Goal: Task Accomplishment & Management: Use online tool/utility

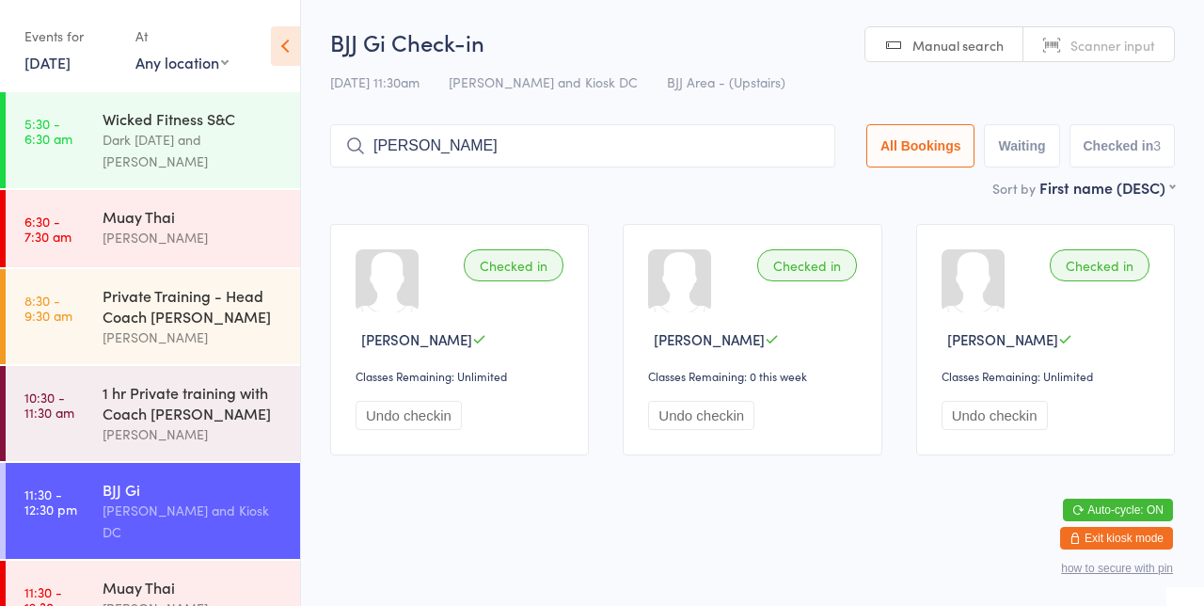
type input "[PERSON_NAME]"
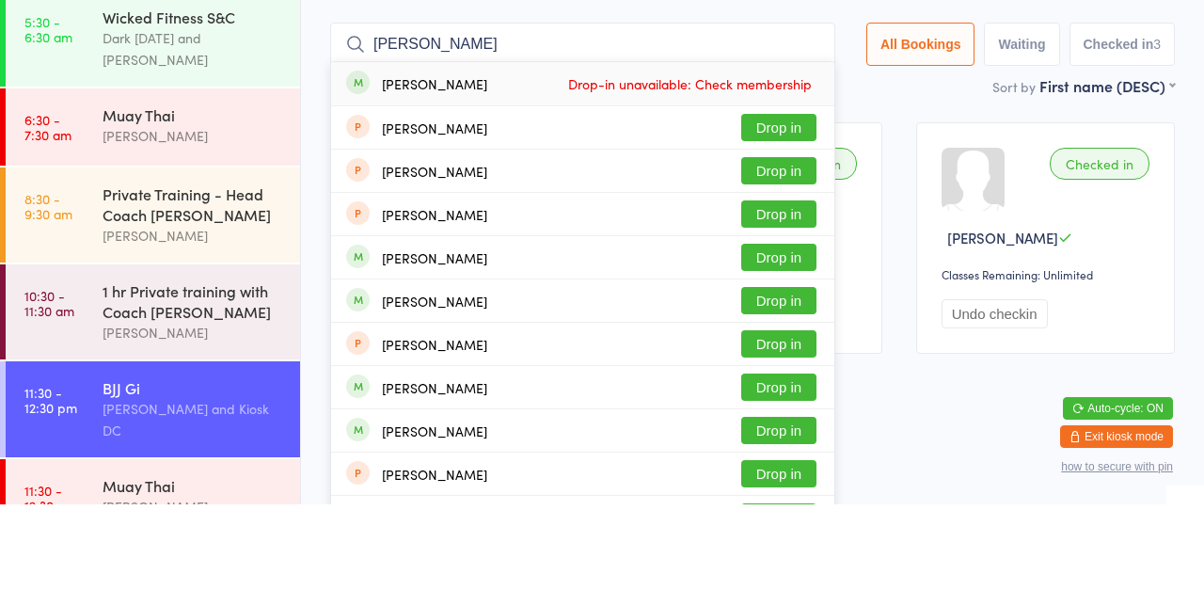
click at [784, 362] on button "Drop in" at bounding box center [778, 358] width 75 height 27
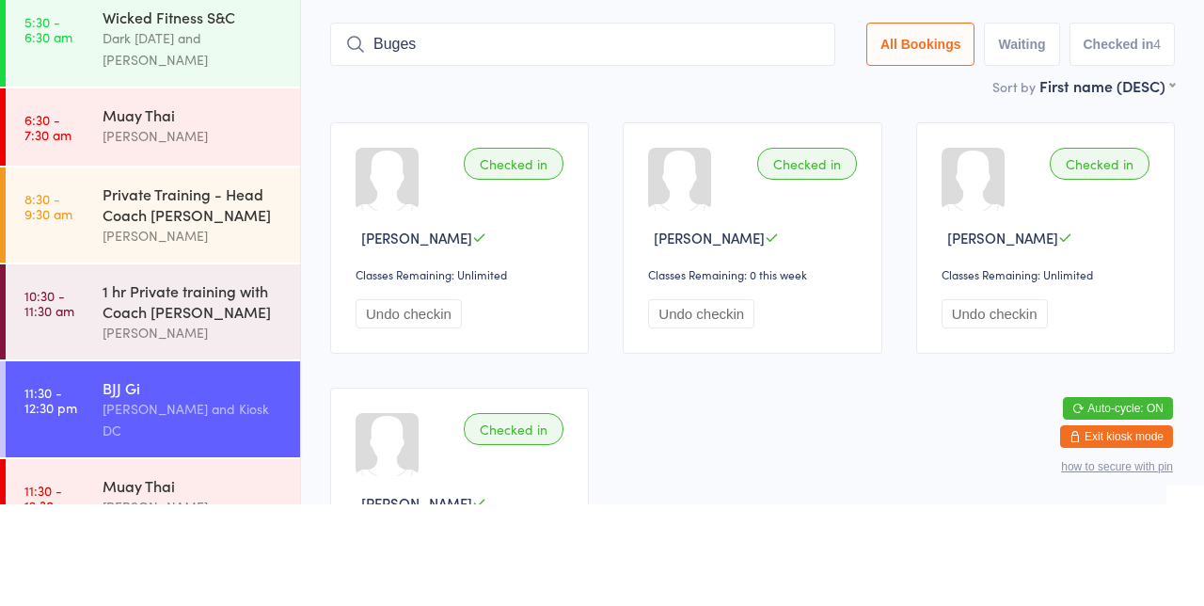
type input "Buges"
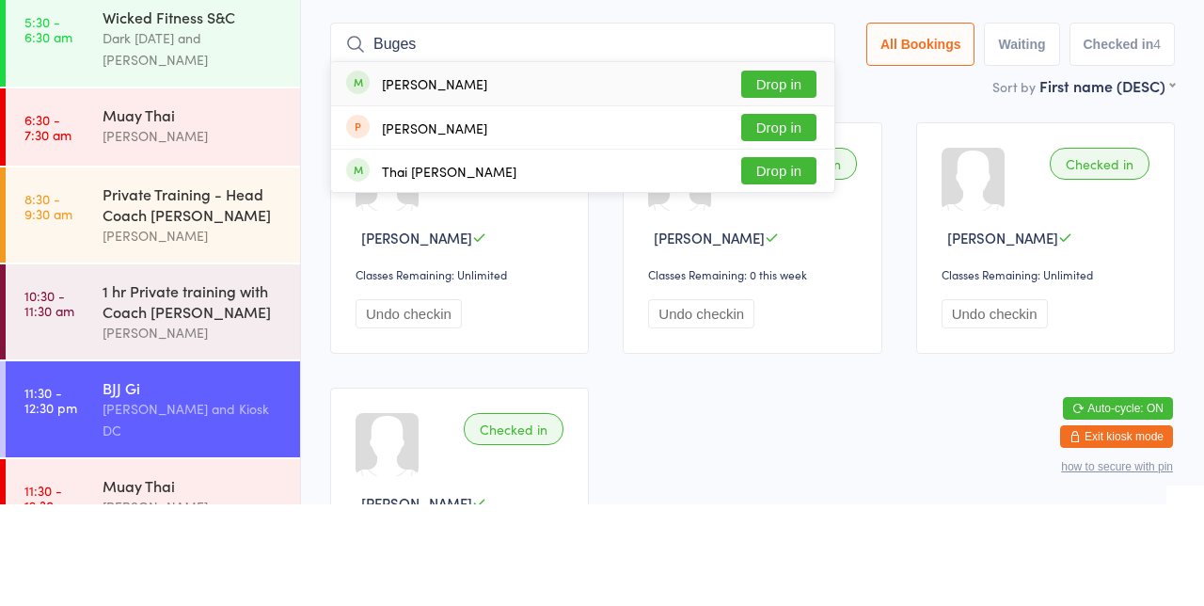
click at [794, 186] on button "Drop in" at bounding box center [778, 185] width 75 height 27
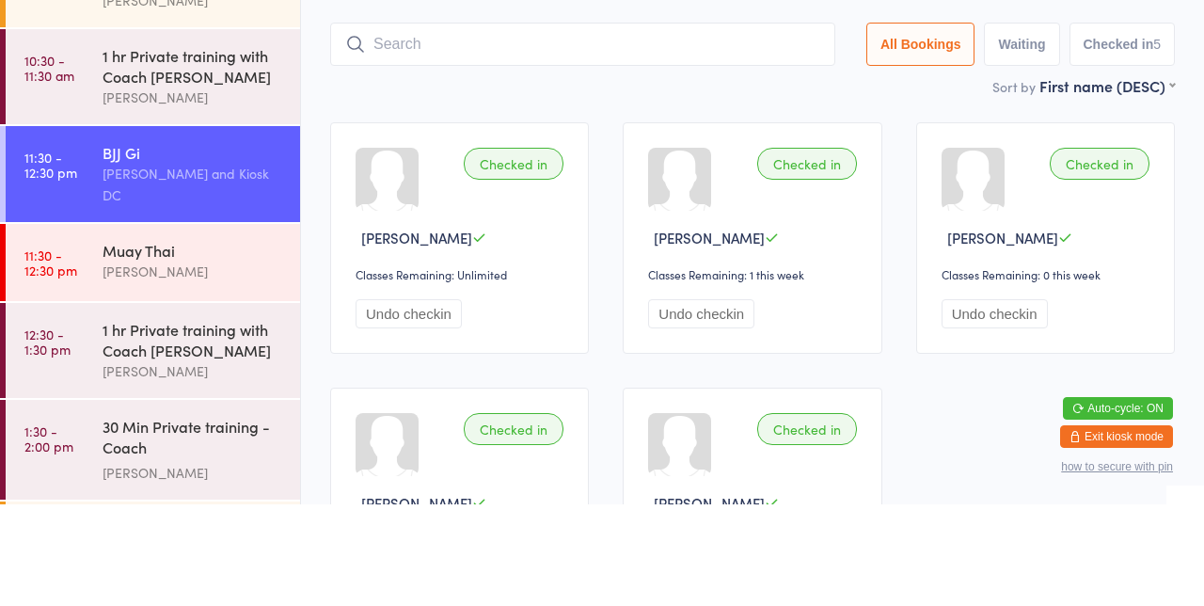
scroll to position [236, 0]
click at [79, 352] on link "11:30 - 12:30 pm Muay Thai [PERSON_NAME]" at bounding box center [153, 362] width 294 height 77
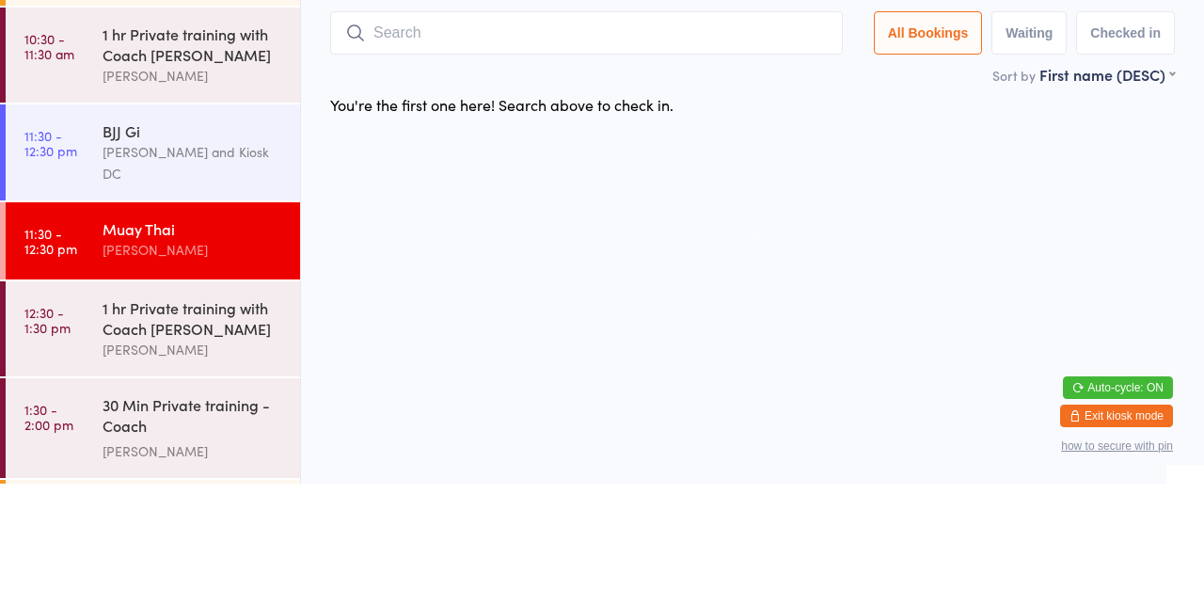
click at [120, 276] on div "[PERSON_NAME] and Kiosk DC" at bounding box center [194, 284] width 182 height 43
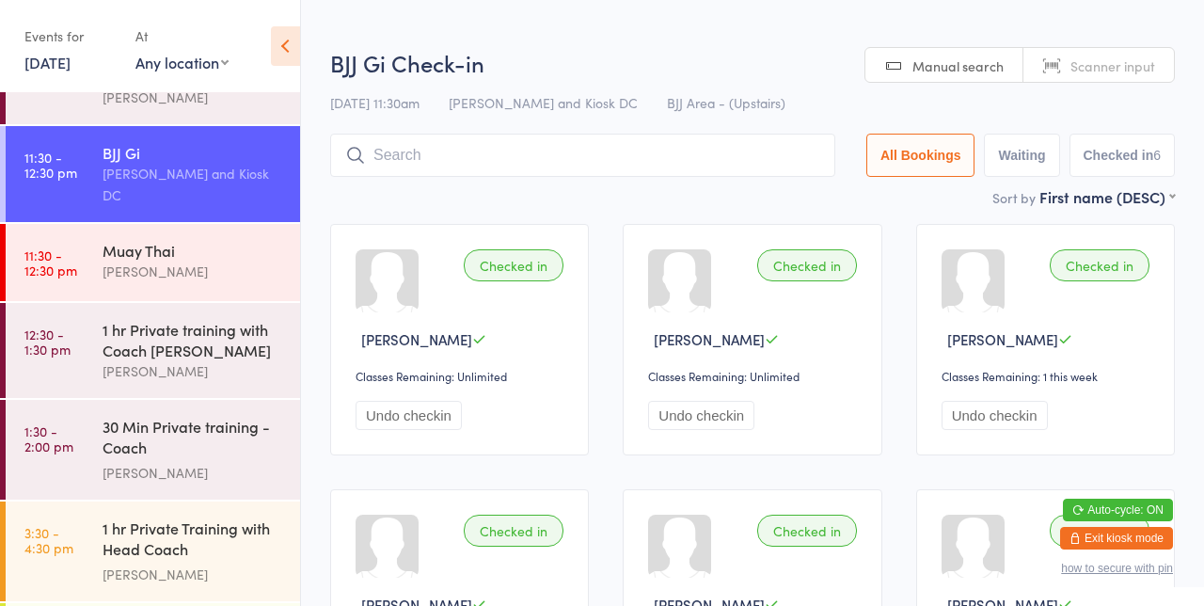
scroll to position [350, 0]
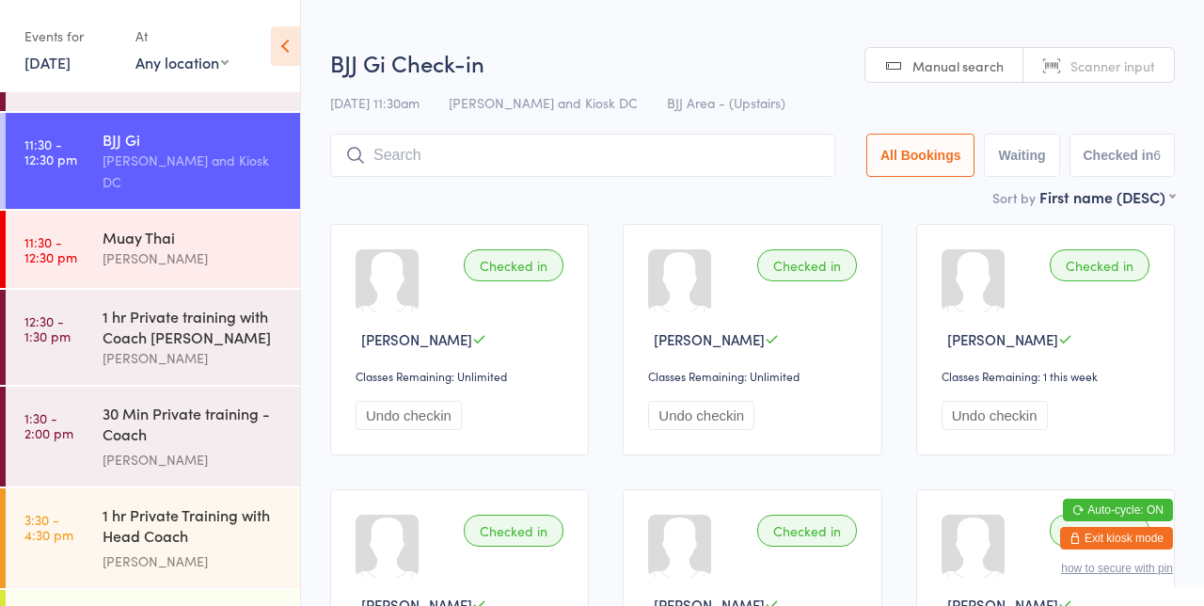
click at [91, 236] on link "11:30 - 12:30 pm Muay Thai [PERSON_NAME]" at bounding box center [153, 249] width 294 height 77
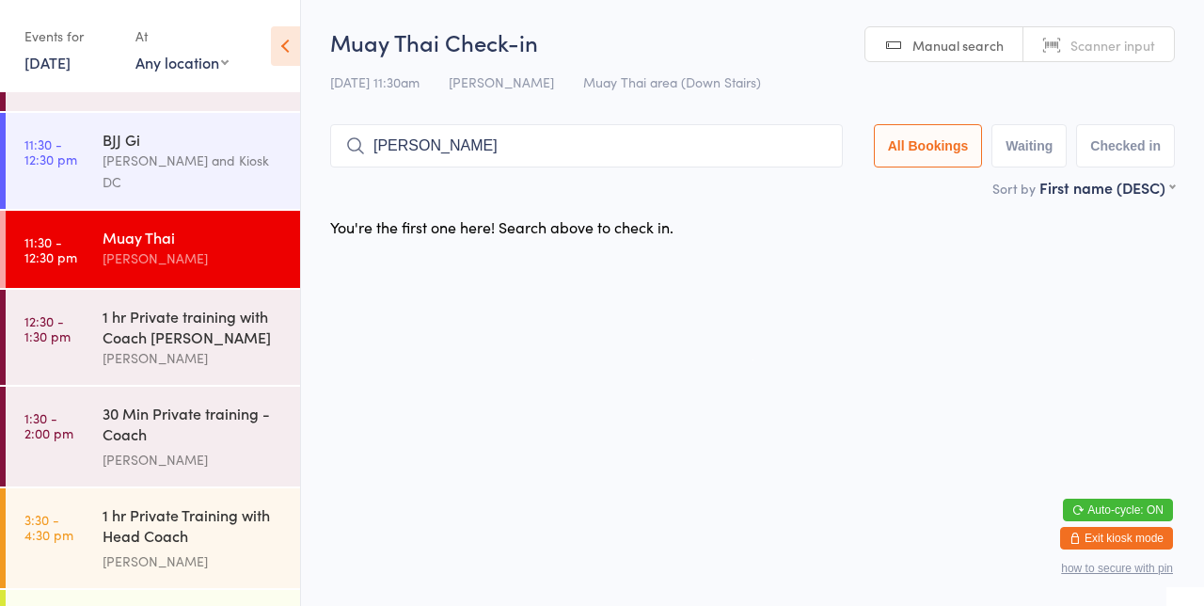
type input "[PERSON_NAME]"
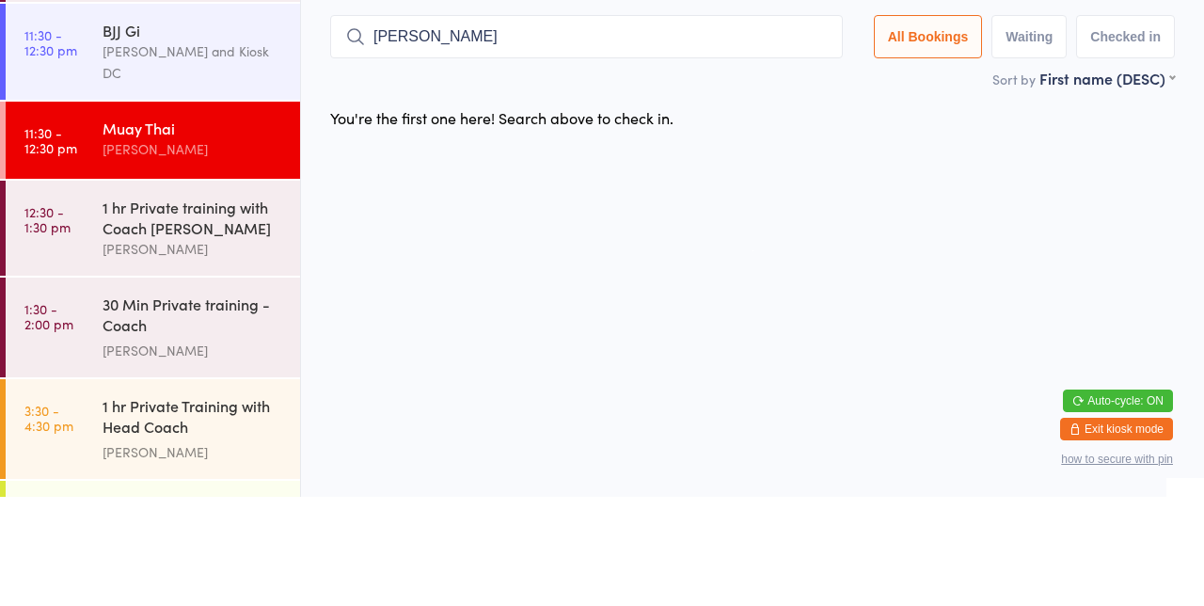
click at [829, 147] on input "[PERSON_NAME]" at bounding box center [586, 145] width 513 height 43
click at [724, 152] on input "search" at bounding box center [586, 145] width 513 height 43
type input "[PERSON_NAME]"
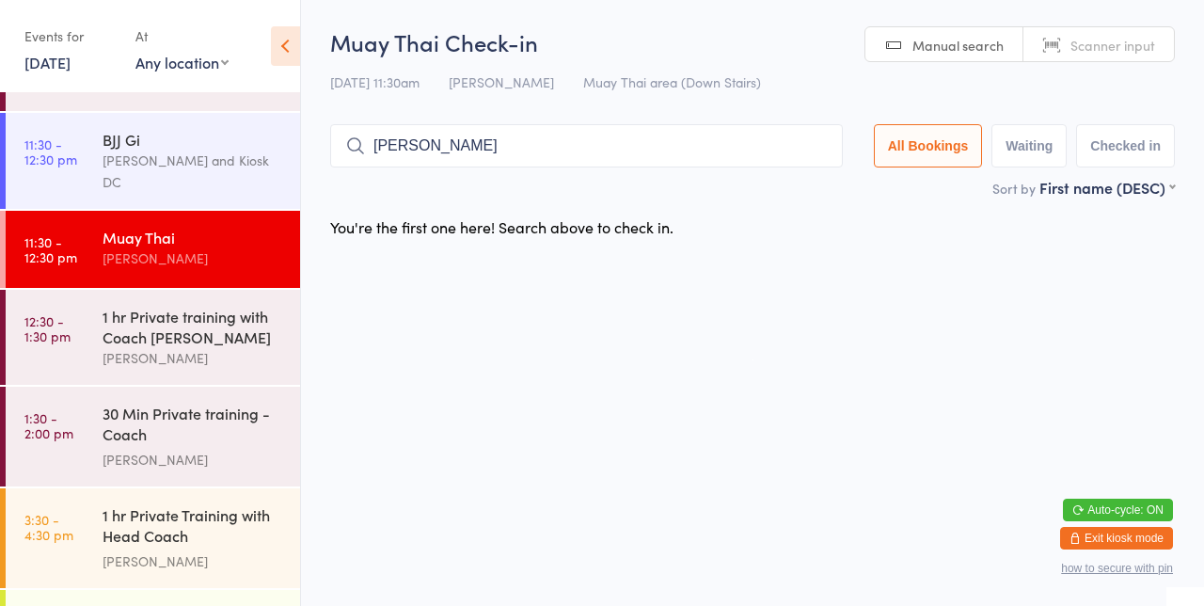
click at [829, 150] on input "[PERSON_NAME]" at bounding box center [586, 145] width 513 height 43
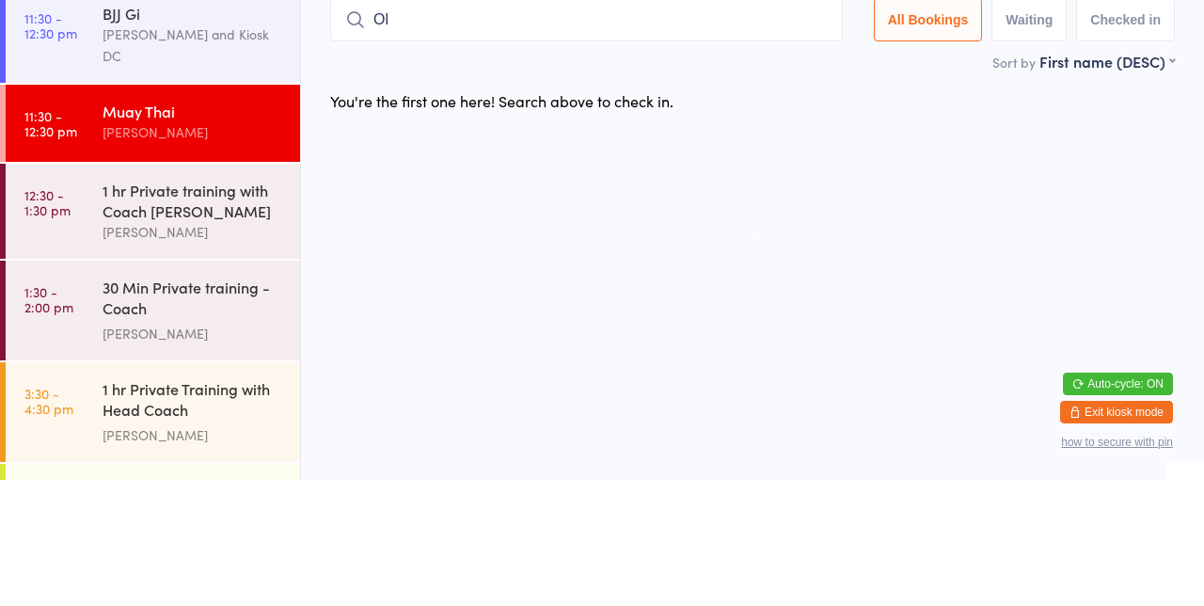
type input "O"
type input "[PERSON_NAME]"
click at [860, 352] on html "You have now entered Kiosk Mode. Members will be able to check themselves in us…" at bounding box center [602, 303] width 1204 height 606
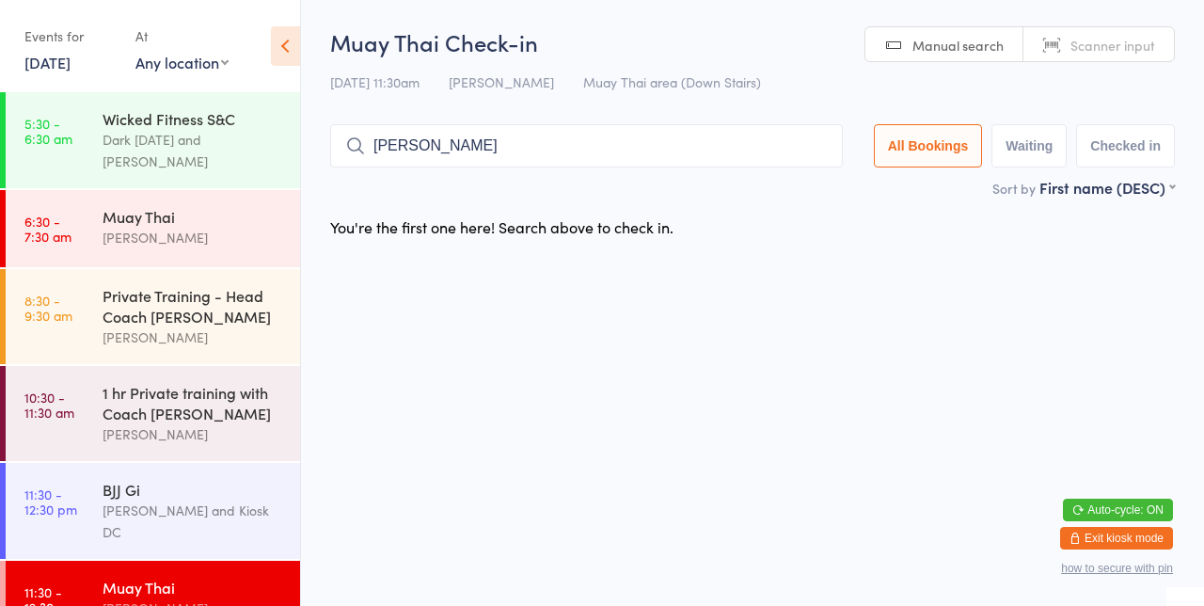
click at [181, 597] on div "[PERSON_NAME]" at bounding box center [194, 608] width 182 height 22
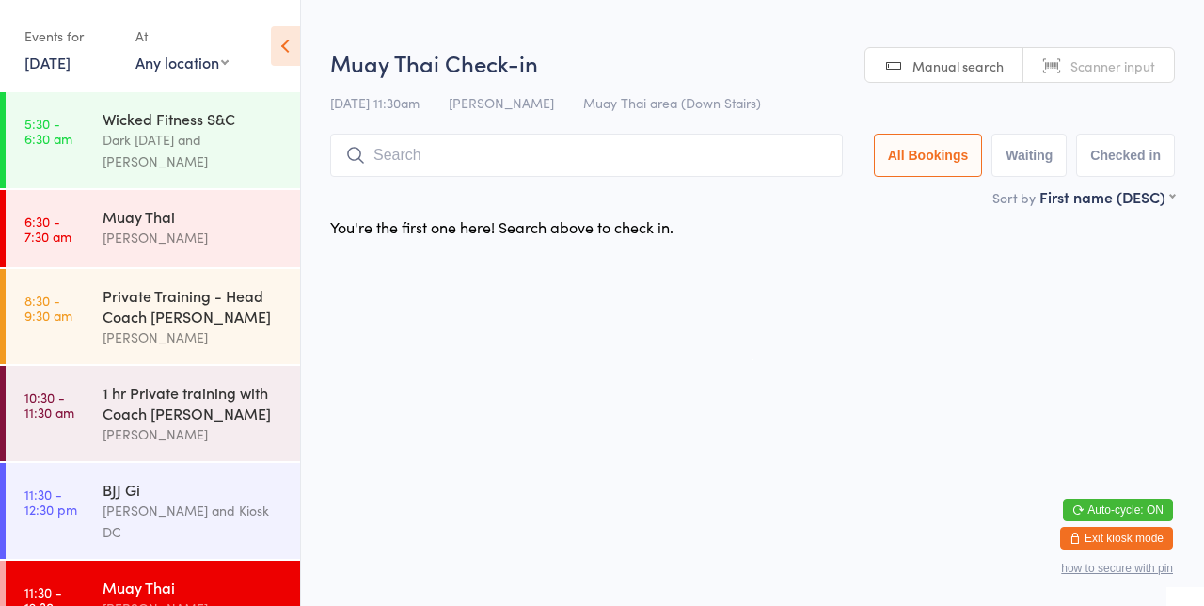
click at [933, 246] on div "You're the first one here! Search above to check in." at bounding box center [752, 226] width 878 height 39
click at [971, 74] on span "Manual search" at bounding box center [957, 65] width 91 height 19
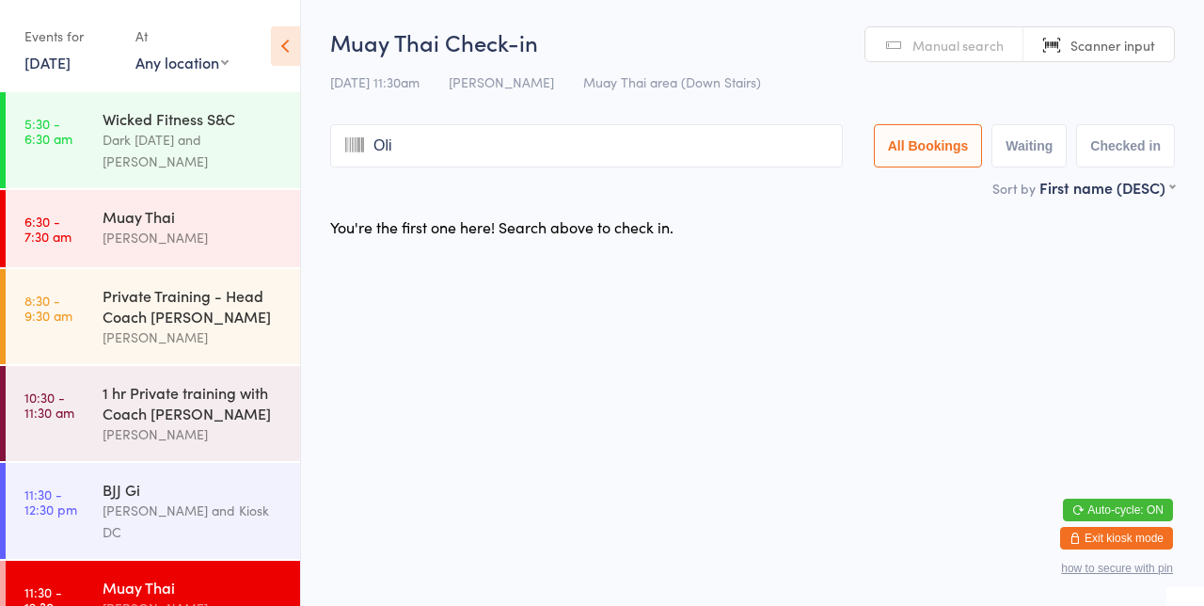
type input "[PERSON_NAME]"
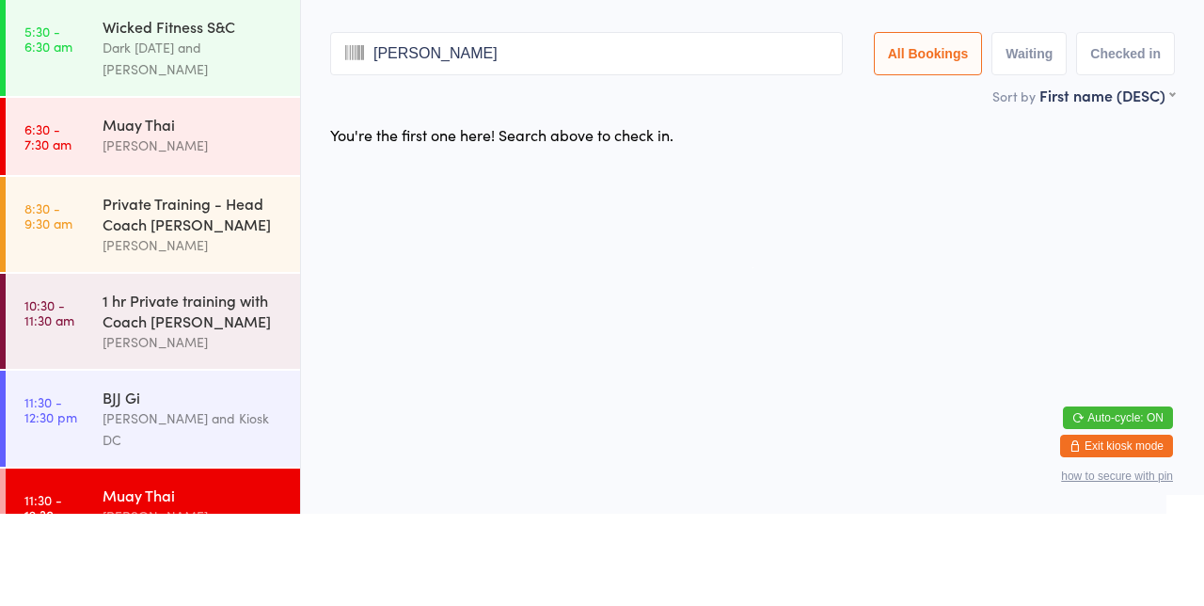
click at [829, 149] on input "[PERSON_NAME]" at bounding box center [586, 145] width 513 height 43
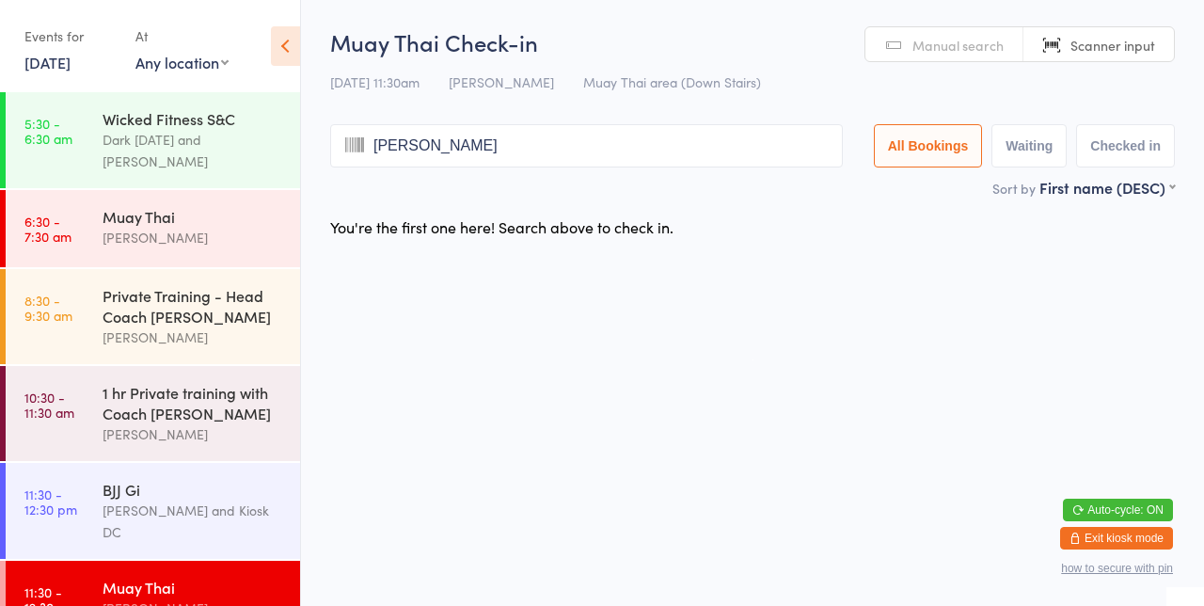
type input "[PERSON_NAME]"
click at [957, 56] on link "Manual search" at bounding box center [944, 45] width 158 height 36
click at [955, 40] on span "Manual search" at bounding box center [957, 45] width 91 height 19
click at [955, 43] on span "Manual search" at bounding box center [957, 45] width 91 height 19
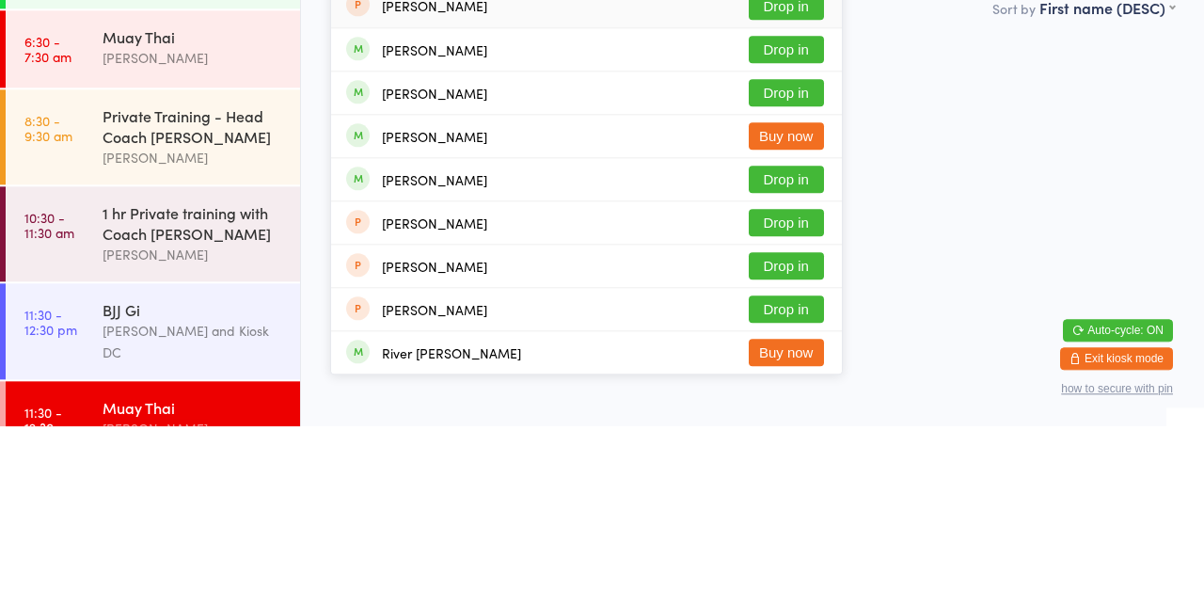
type input "[PERSON_NAME]"
click at [811, 367] on button "Drop in" at bounding box center [786, 358] width 75 height 27
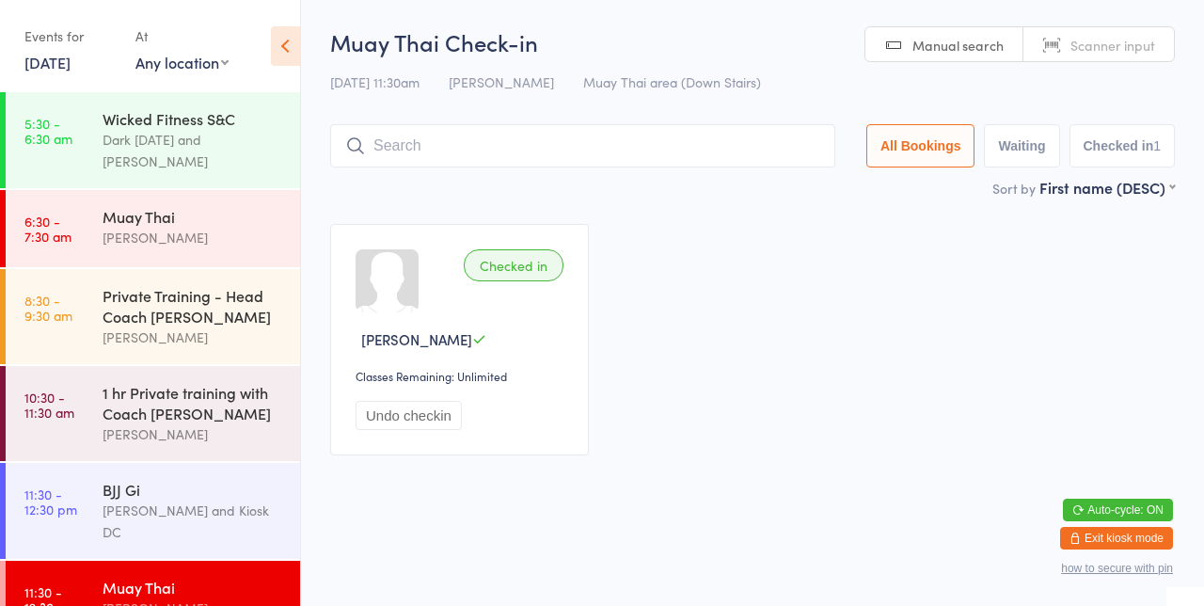
click at [647, 141] on input "search" at bounding box center [582, 145] width 505 height 43
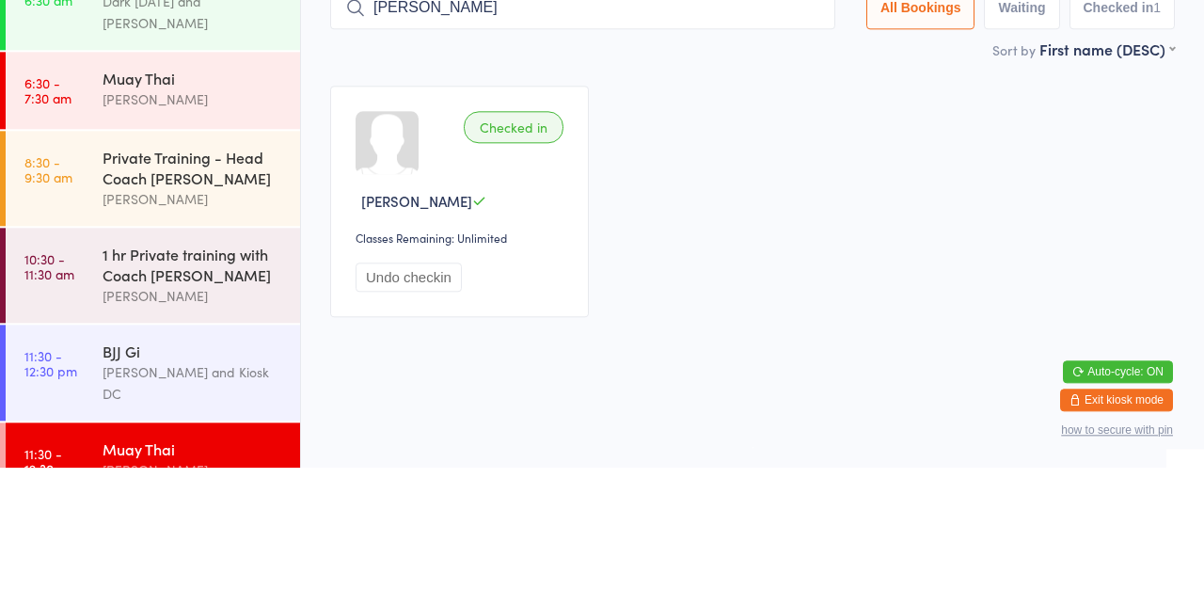
type input "[PERSON_NAME]"
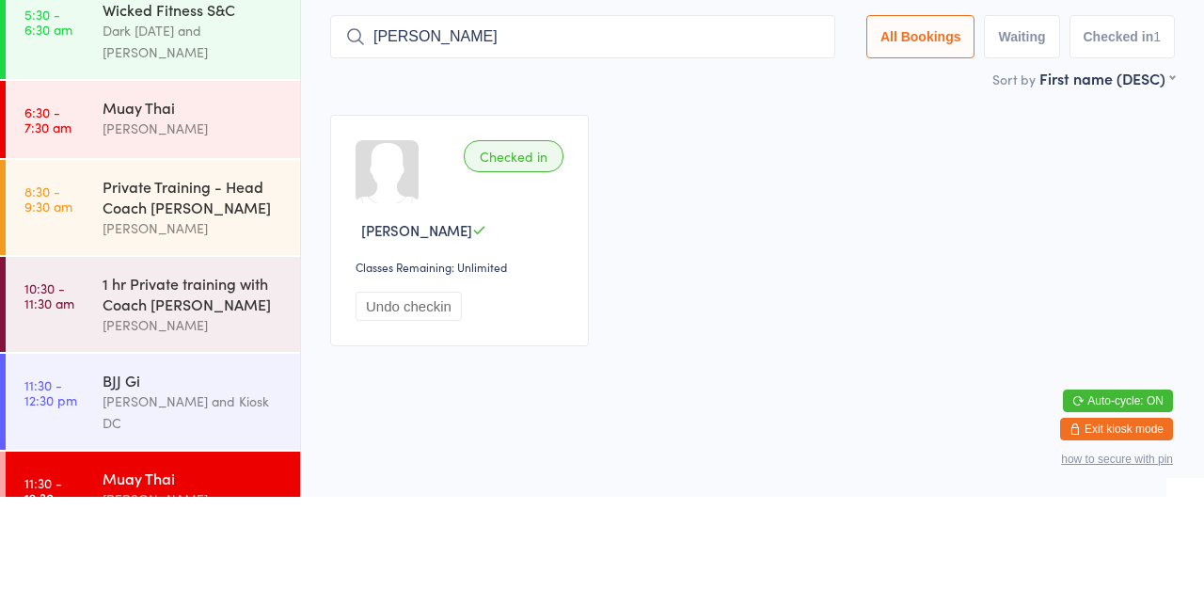
click at [558, 149] on input "[PERSON_NAME]" at bounding box center [582, 145] width 505 height 43
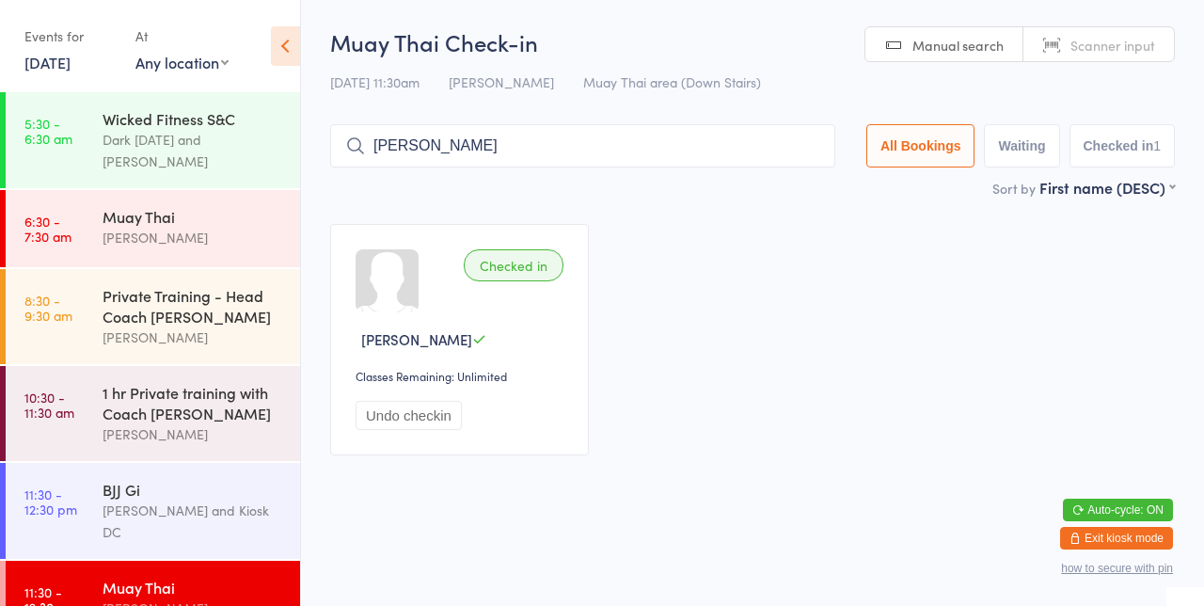
click at [753, 166] on input "[PERSON_NAME]" at bounding box center [582, 145] width 505 height 43
click at [589, 150] on input "[PERSON_NAME]" at bounding box center [582, 145] width 505 height 43
click at [829, 166] on input "[PERSON_NAME]" at bounding box center [582, 145] width 505 height 43
click at [818, 150] on input "[PERSON_NAME]" at bounding box center [582, 145] width 505 height 43
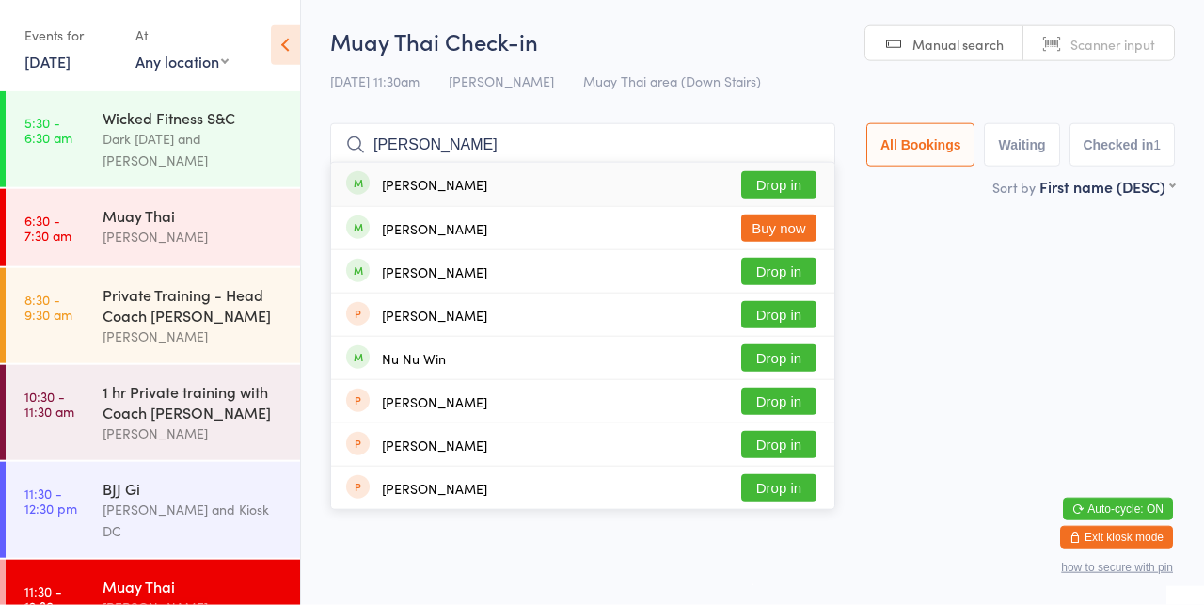
type input "[PERSON_NAME]"
click at [799, 192] on button "Drop in" at bounding box center [778, 185] width 75 height 27
